Goal: Task Accomplishment & Management: Use online tool/utility

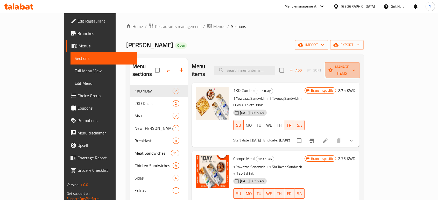
click at [357, 68] on icon "button" at bounding box center [354, 70] width 5 height 5
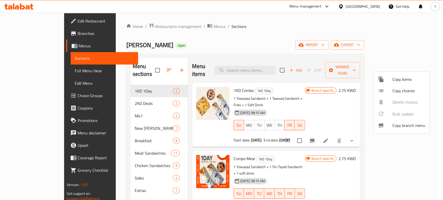
click at [421, 48] on div at bounding box center [221, 100] width 443 height 200
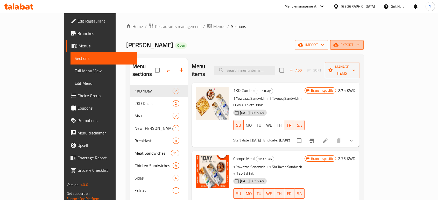
drag, startPoint x: 421, startPoint y: 48, endPoint x: 422, endPoint y: 46, distance: 2.7
click at [364, 46] on button "export" at bounding box center [347, 45] width 33 height 10
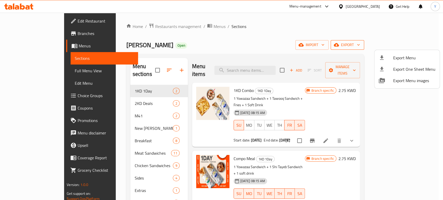
click at [422, 46] on div at bounding box center [221, 100] width 443 height 200
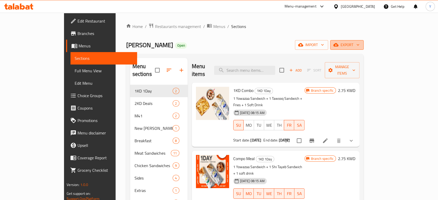
click at [361, 46] on icon "button" at bounding box center [358, 44] width 5 height 5
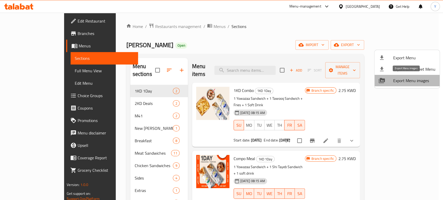
click at [413, 81] on span "Export Menu images" at bounding box center [414, 81] width 42 height 6
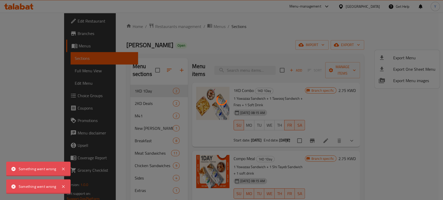
click at [416, 82] on div at bounding box center [221, 100] width 443 height 200
click at [405, 82] on div at bounding box center [221, 100] width 443 height 200
click at [397, 81] on div at bounding box center [221, 100] width 443 height 200
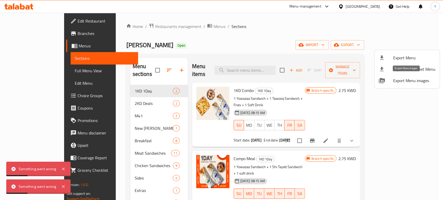
click at [394, 81] on span "Export Menu images" at bounding box center [414, 81] width 42 height 6
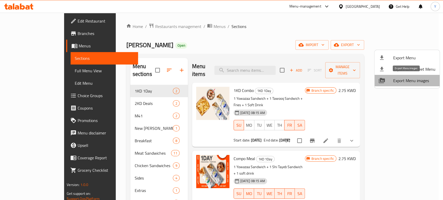
click at [418, 81] on span "Export Menu images" at bounding box center [414, 81] width 42 height 6
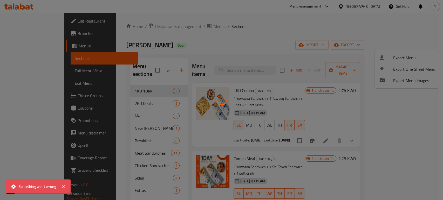
click at [429, 90] on div at bounding box center [221, 100] width 443 height 200
click at [400, 105] on div at bounding box center [221, 100] width 443 height 200
click at [343, 58] on div at bounding box center [221, 100] width 443 height 200
click at [118, 97] on div at bounding box center [221, 100] width 443 height 200
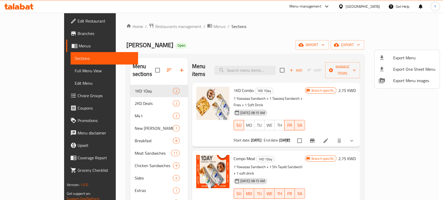
click at [249, 59] on div at bounding box center [221, 100] width 443 height 200
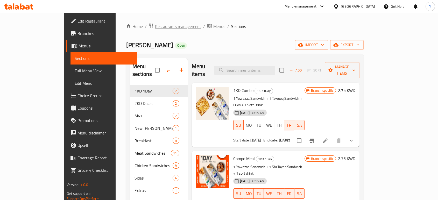
click at [155, 27] on span "Restaurants management" at bounding box center [178, 26] width 46 height 6
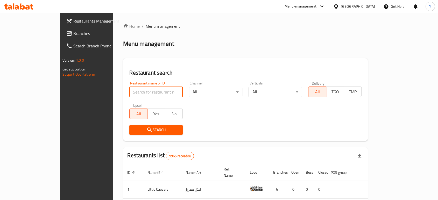
click at [129, 95] on input "search" at bounding box center [155, 92] width 53 height 10
type input "ملك المجبوس"
click button "Search" at bounding box center [155, 130] width 53 height 10
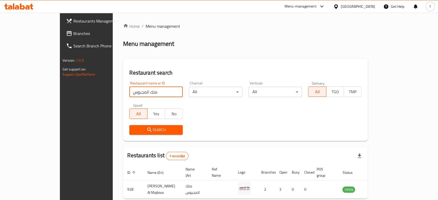
scroll to position [21, 0]
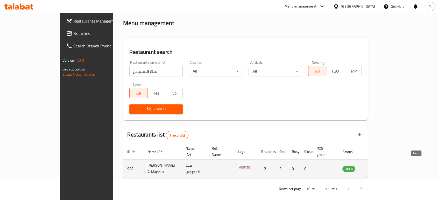
click at [376, 167] on icon "enhanced table" at bounding box center [373, 169] width 6 height 4
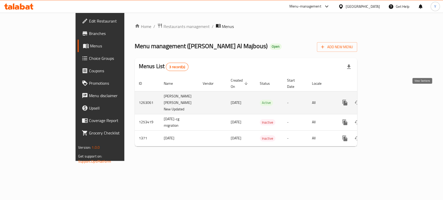
click at [385, 100] on icon "enhanced table" at bounding box center [382, 102] width 5 height 5
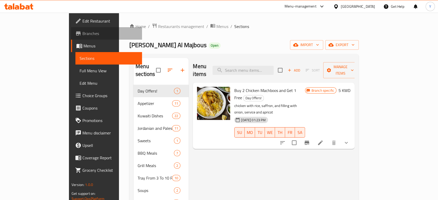
click at [83, 36] on span "Branches" at bounding box center [111, 33] width 56 height 6
